Goal: Task Accomplishment & Management: Use online tool/utility

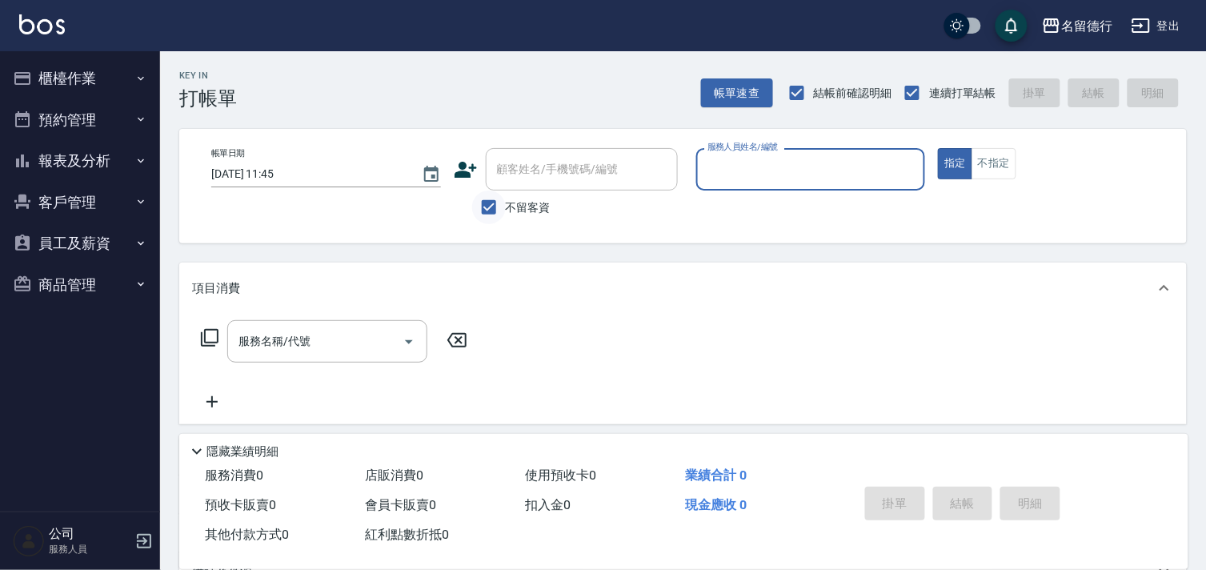
click at [486, 204] on input "不留客資" at bounding box center [489, 208] width 34 height 34
checkbox input "false"
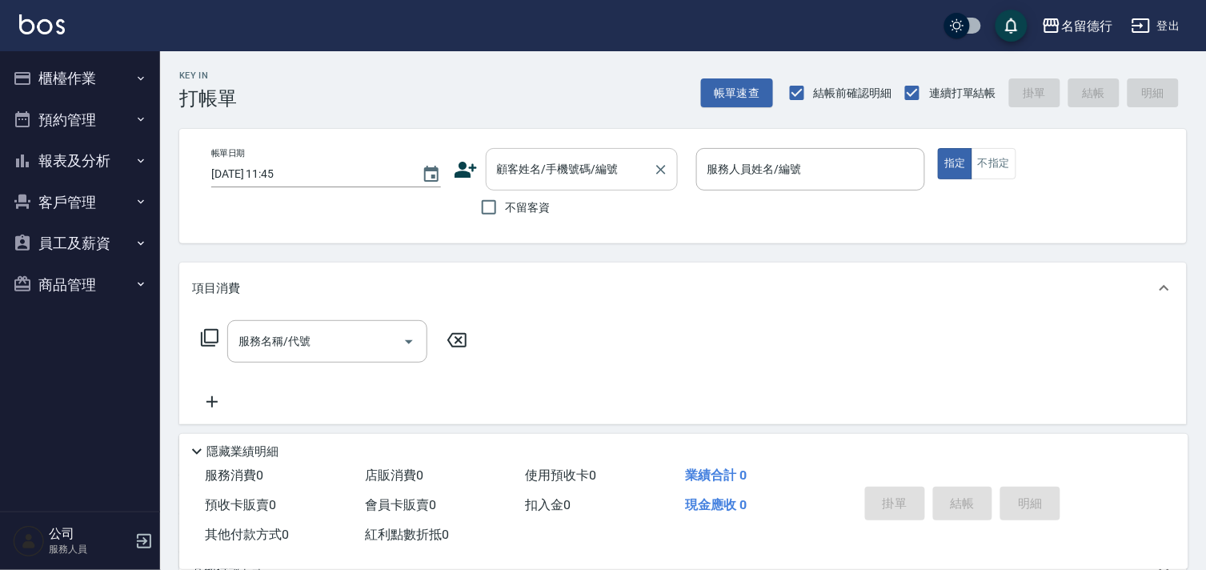
click at [502, 170] on div "顧客姓名/手機號碼/編號 顧客姓名/手機號碼/編號" at bounding box center [582, 169] width 192 height 42
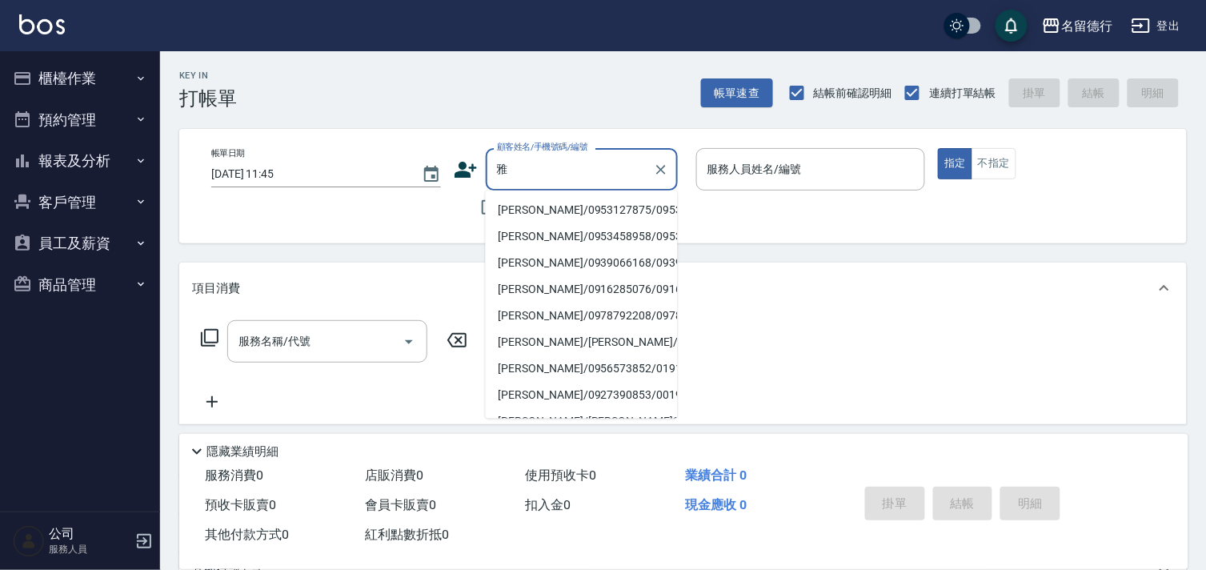
click at [520, 215] on li "[PERSON_NAME]/0953127875/0953127875" at bounding box center [582, 210] width 192 height 26
type input "[PERSON_NAME]/0953127875/0953127875"
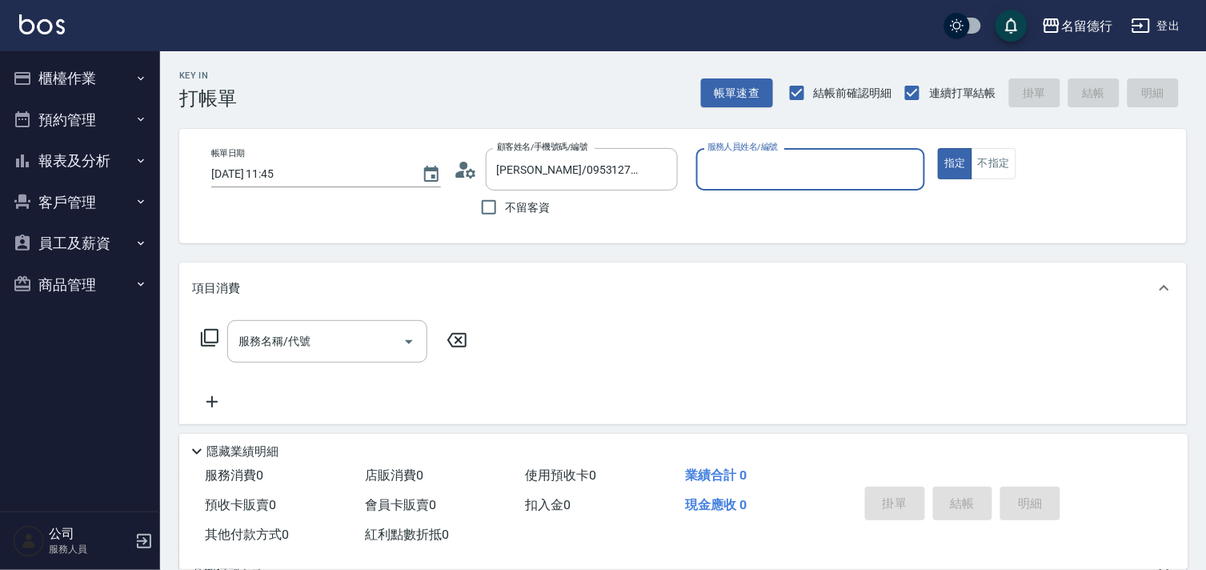
type input "[PERSON_NAME]-10"
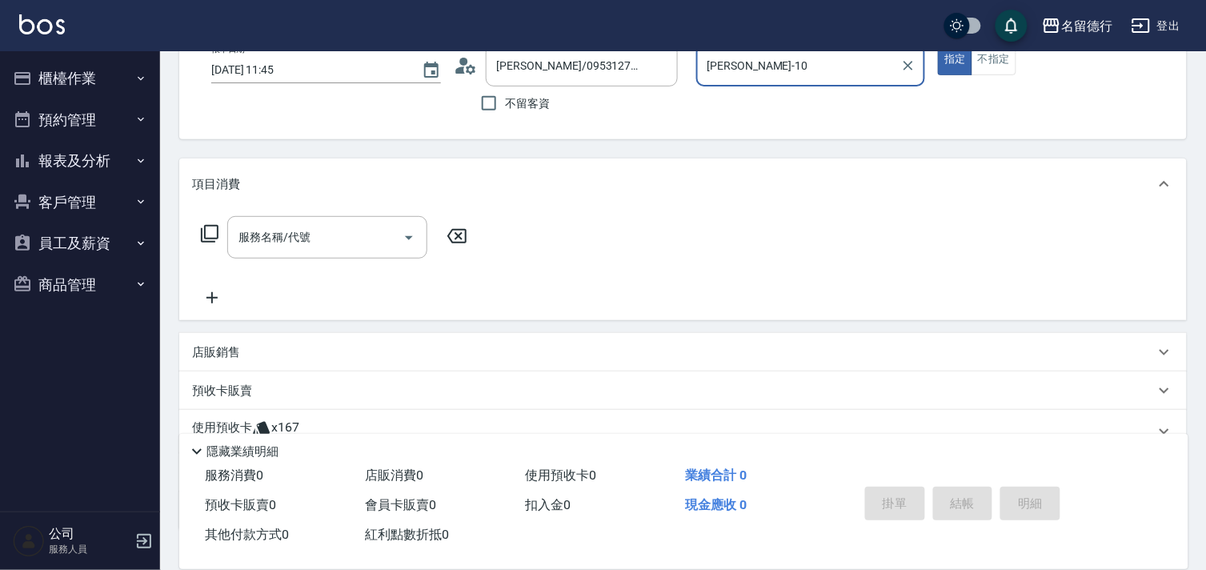
scroll to position [215, 0]
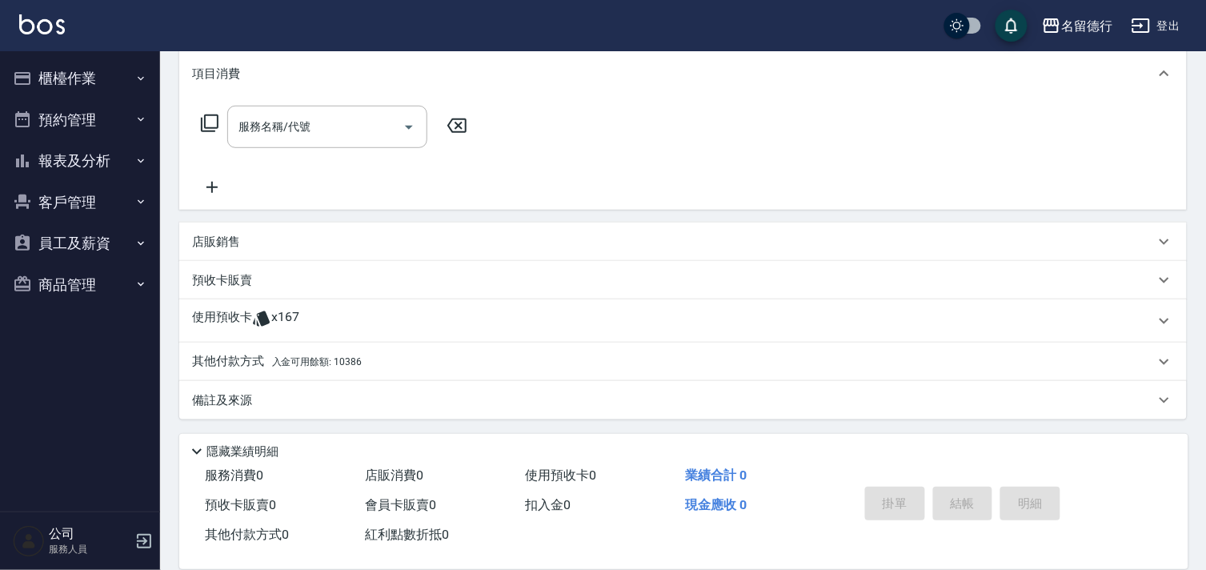
click at [226, 300] on div "使用預收卡 x167" at bounding box center [683, 320] width 1008 height 43
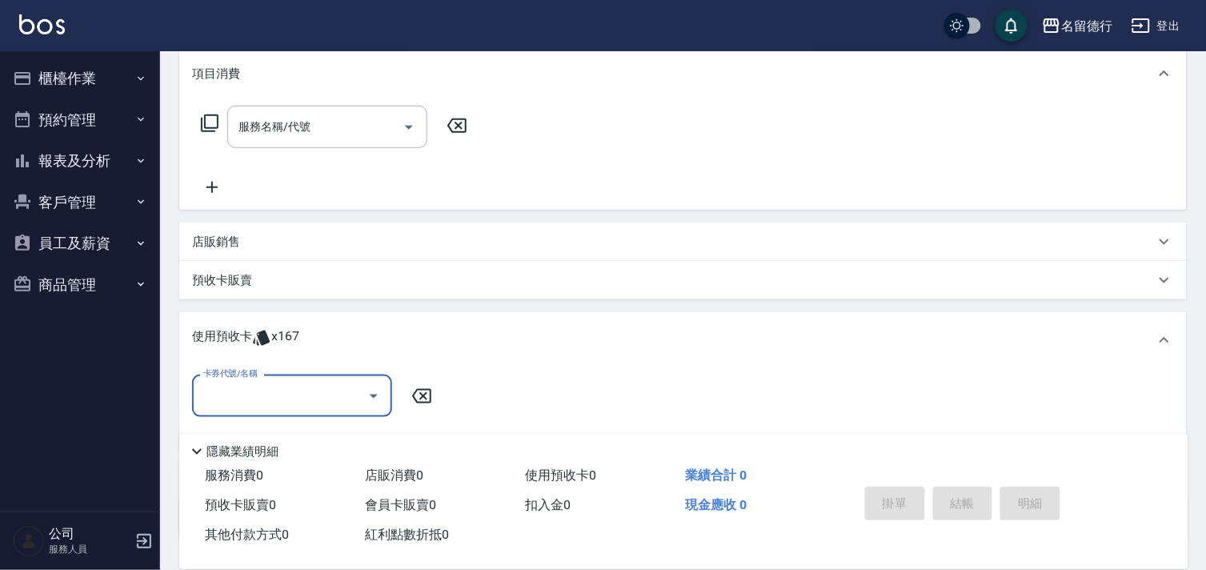
scroll to position [0, 0]
click at [258, 396] on input "卡券代號/名稱" at bounding box center [280, 396] width 162 height 28
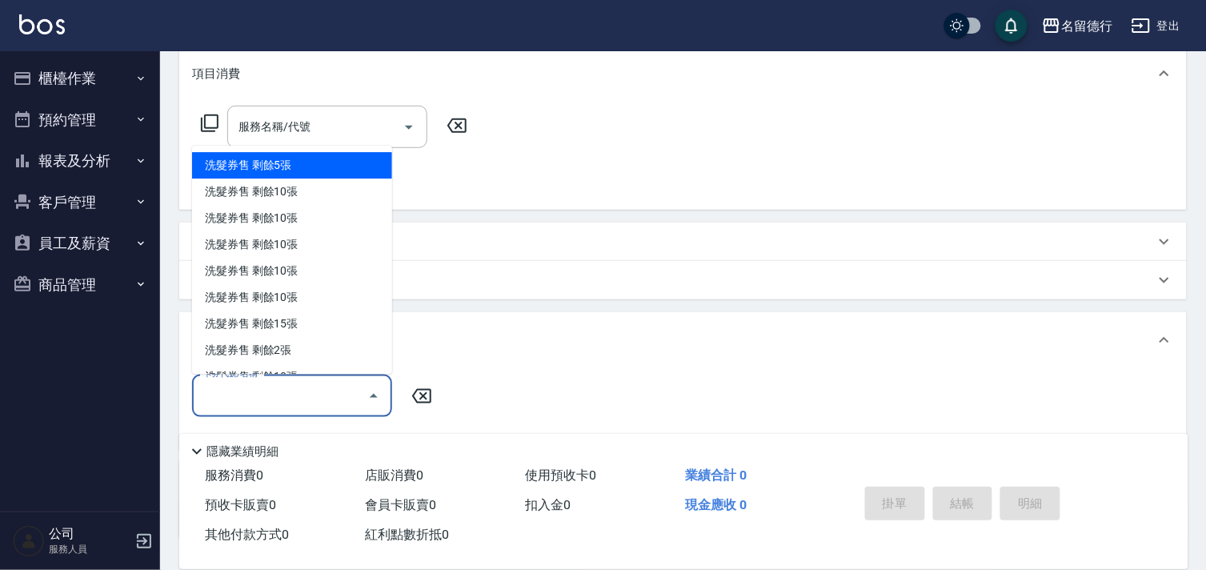
click at [282, 162] on div "洗髮券售 剩餘5張" at bounding box center [292, 166] width 200 height 26
type input "洗髮券售"
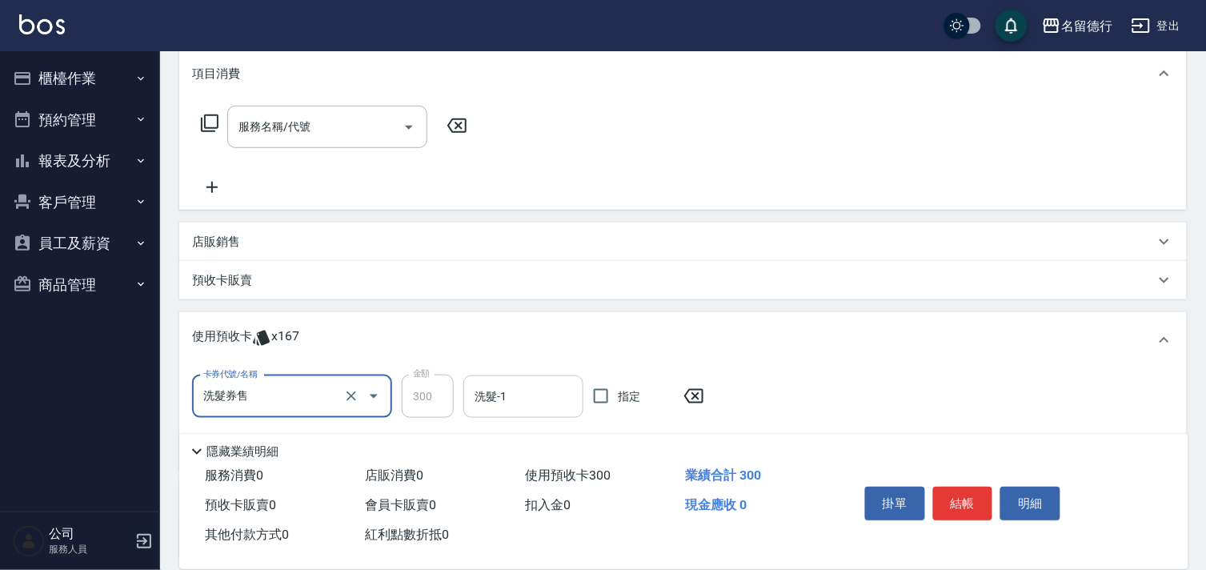
click at [488, 401] on input "洗髮-1" at bounding box center [524, 397] width 106 height 28
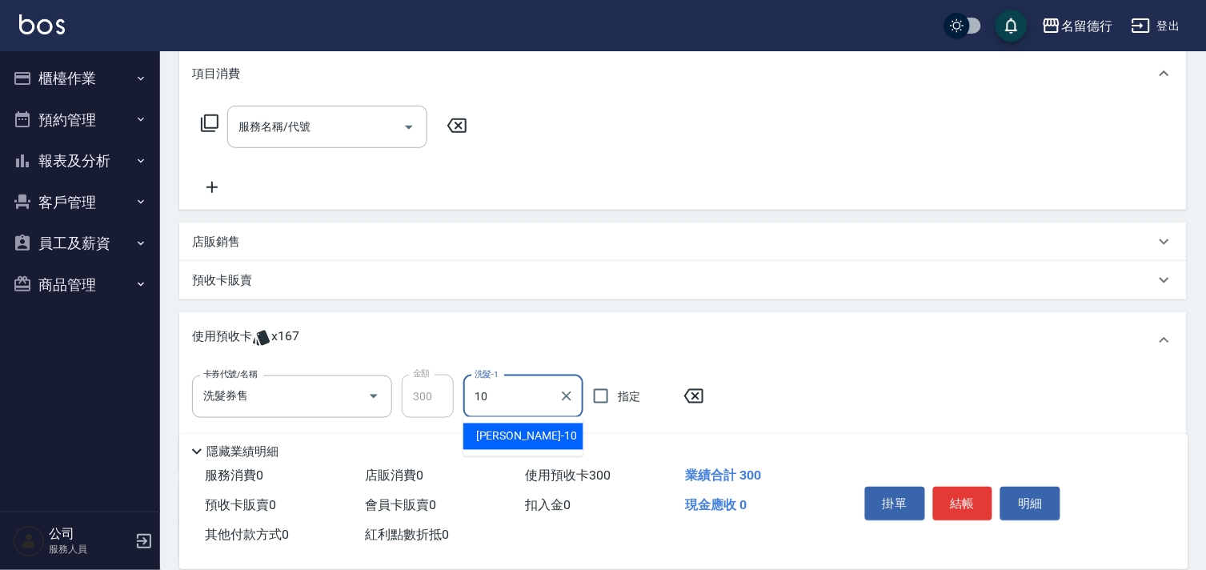
type input "[PERSON_NAME]-10"
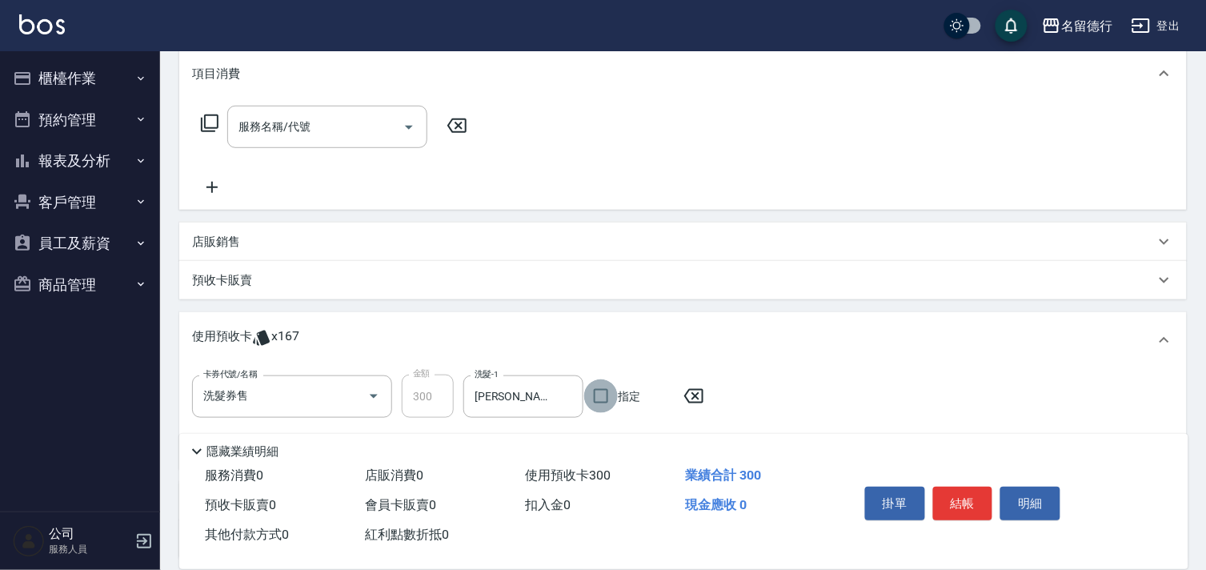
click at [597, 396] on input "指定" at bounding box center [601, 396] width 34 height 34
checkbox input "true"
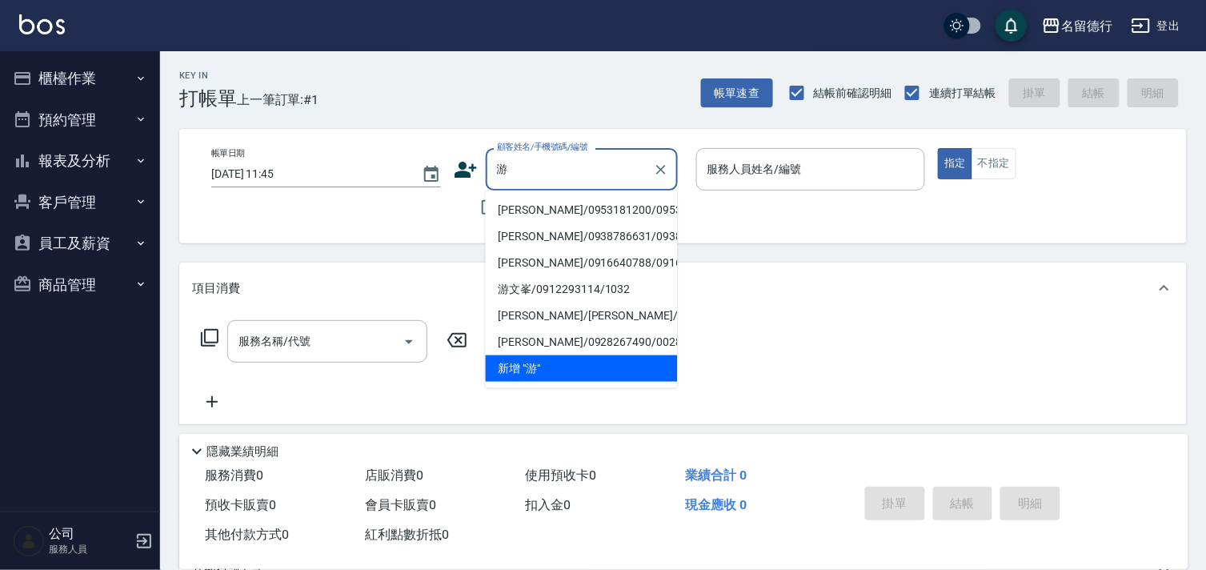
click at [506, 222] on li "[PERSON_NAME]/0953181200/0953181200" at bounding box center [582, 210] width 192 height 26
type input "[PERSON_NAME]/0953181200/0953181200"
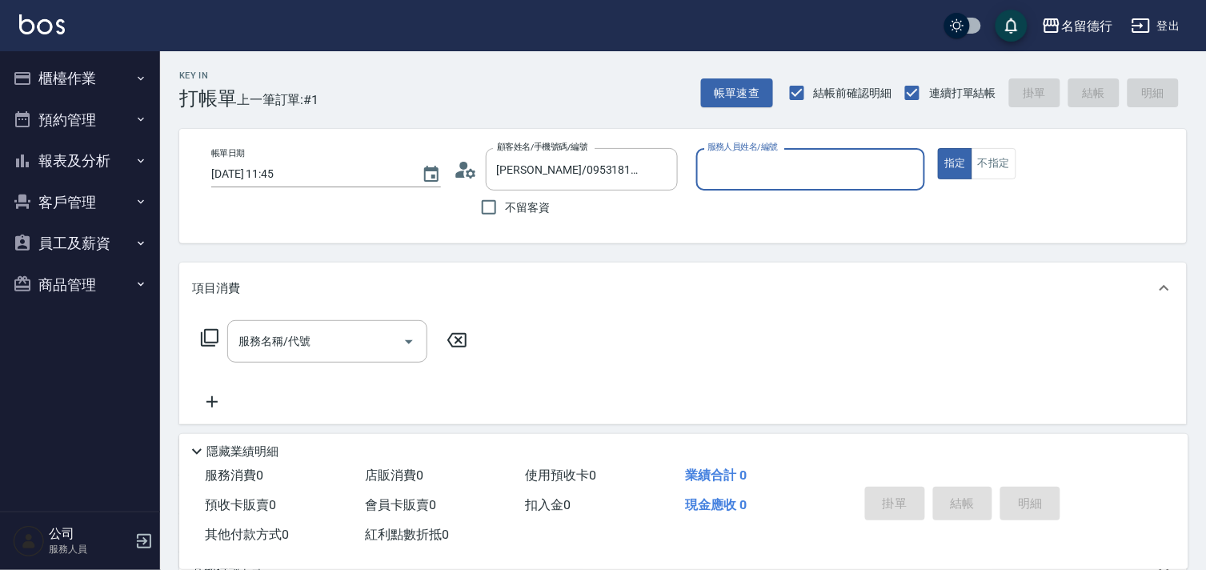
type input "[PERSON_NAME]-10"
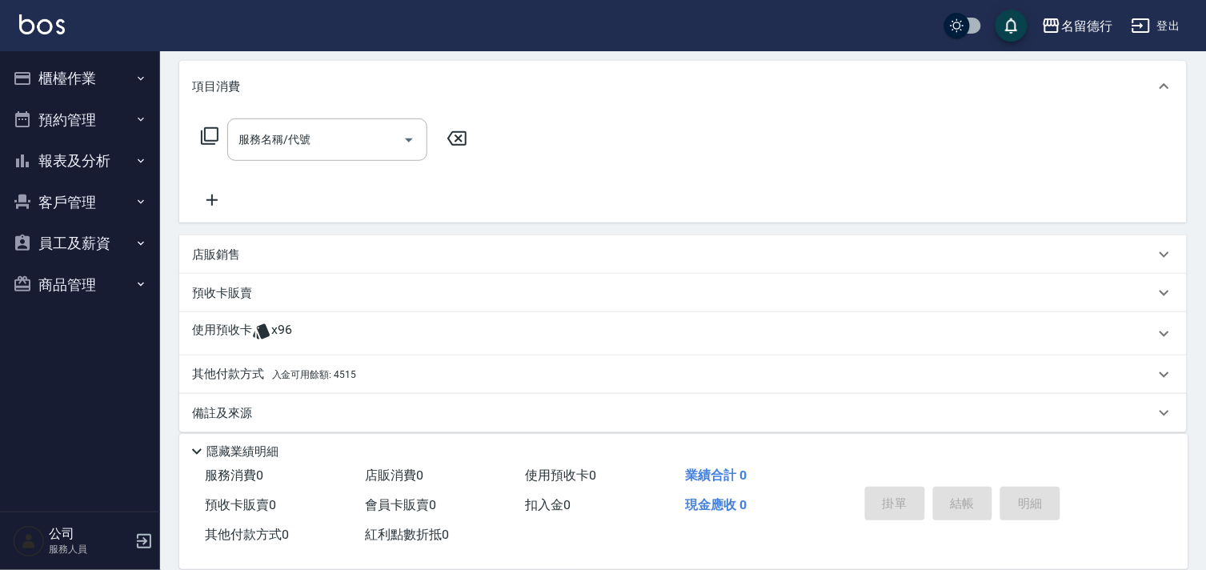
scroll to position [215, 0]
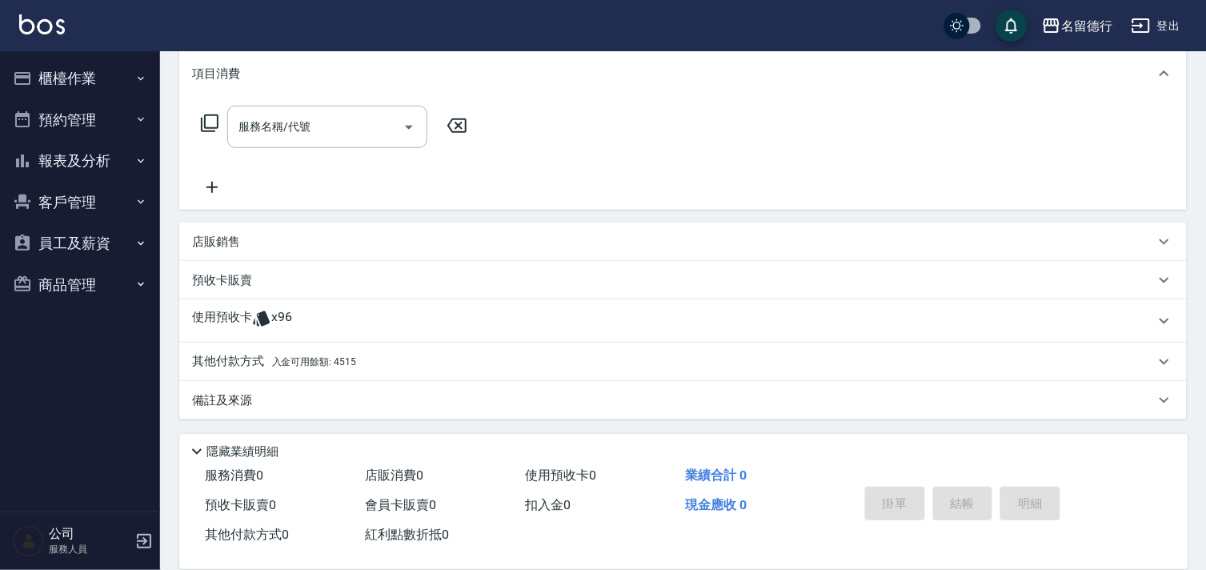
click at [280, 317] on span "x96" at bounding box center [281, 321] width 21 height 24
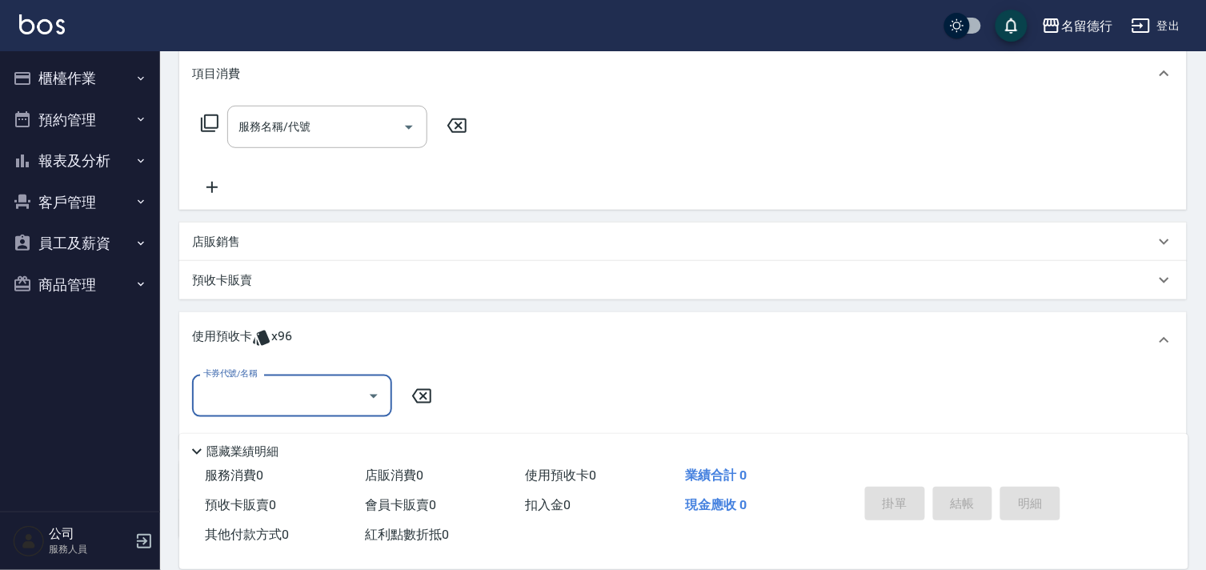
scroll to position [0, 0]
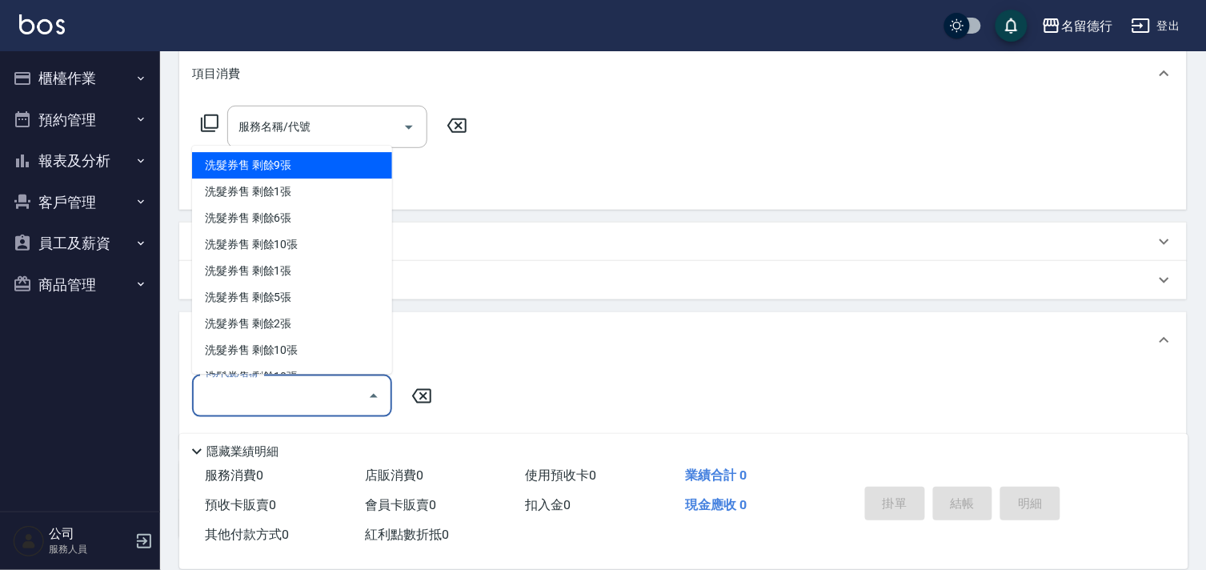
click at [283, 408] on input "卡券代號/名稱" at bounding box center [280, 396] width 162 height 28
click at [277, 168] on div "洗髮券售 剩餘9張" at bounding box center [292, 166] width 200 height 26
type input "洗髮券售"
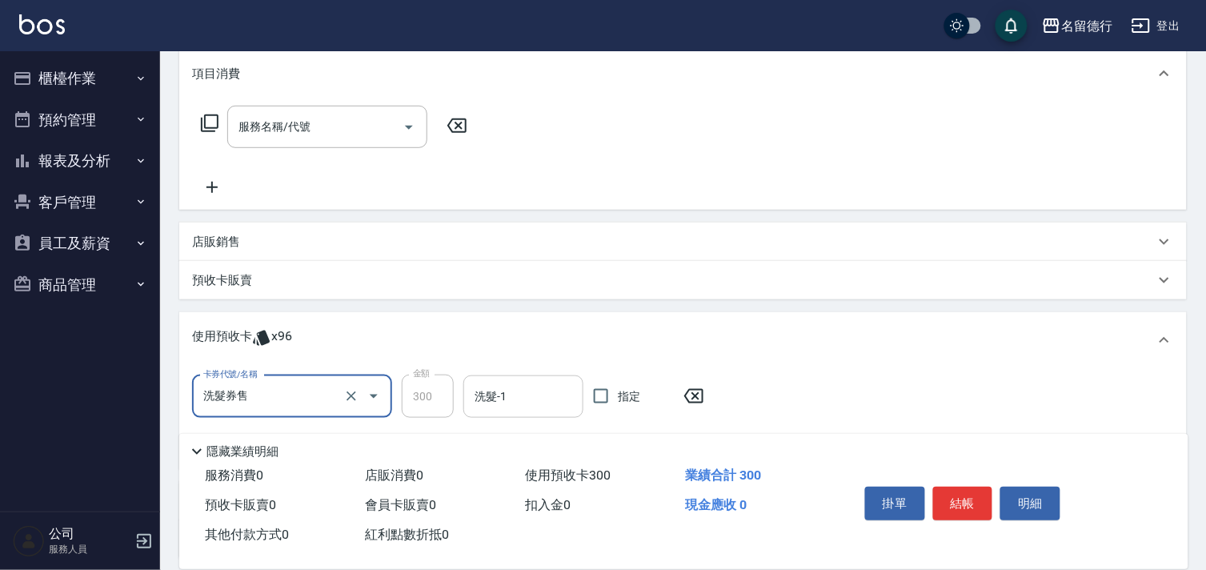
click at [510, 402] on input "洗髮-1" at bounding box center [524, 397] width 106 height 28
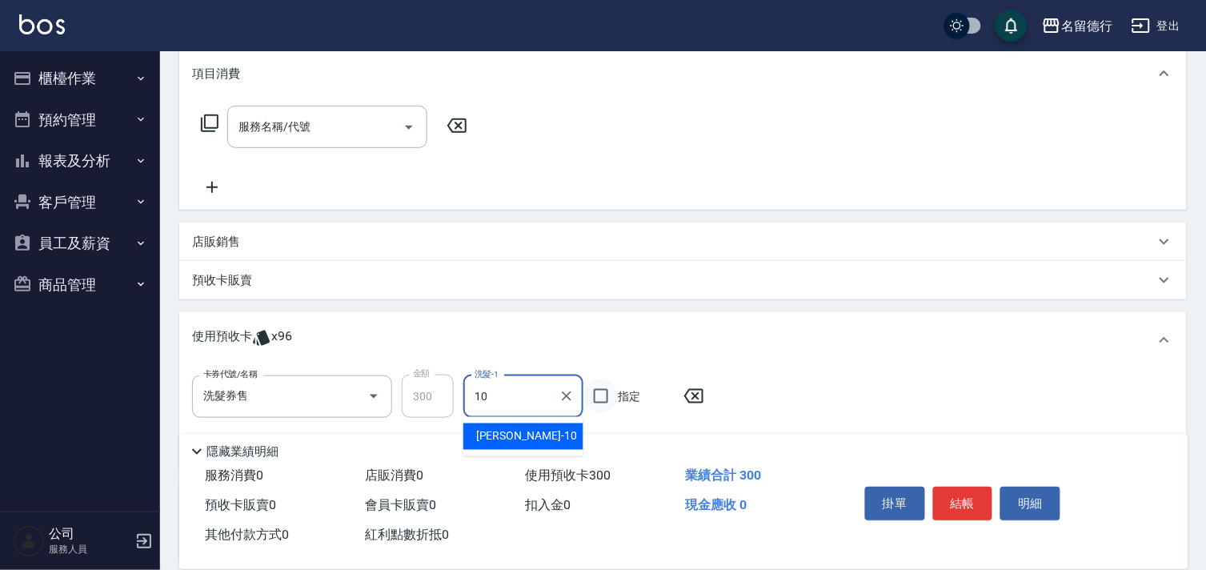
type input "[PERSON_NAME]-10"
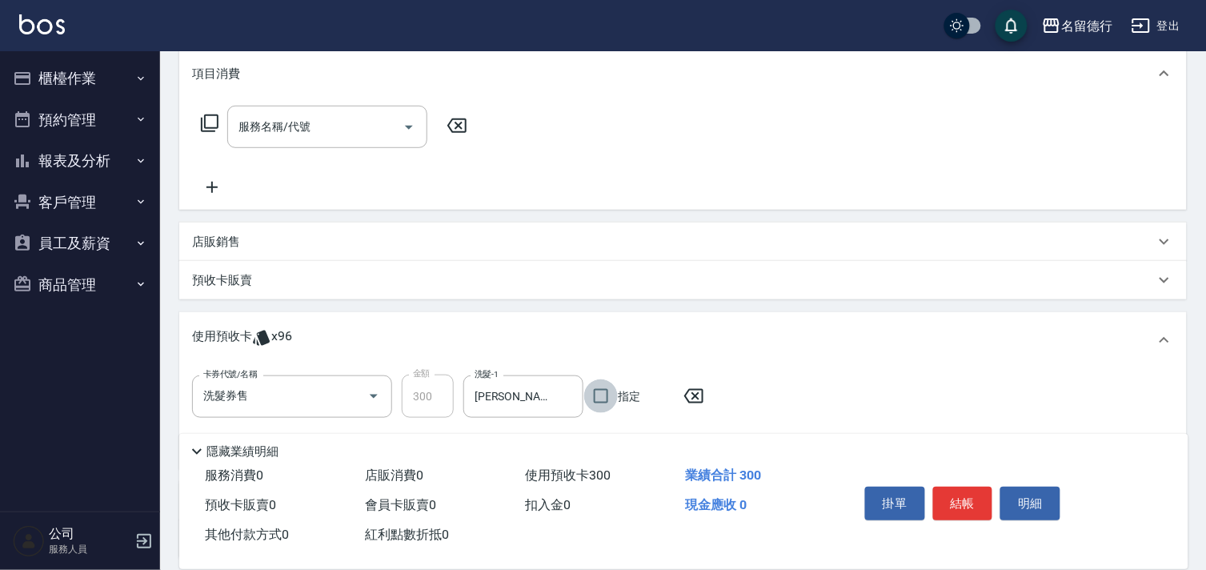
click at [599, 396] on input "指定" at bounding box center [601, 396] width 34 height 34
checkbox input "true"
